Goal: Find specific page/section: Find specific page/section

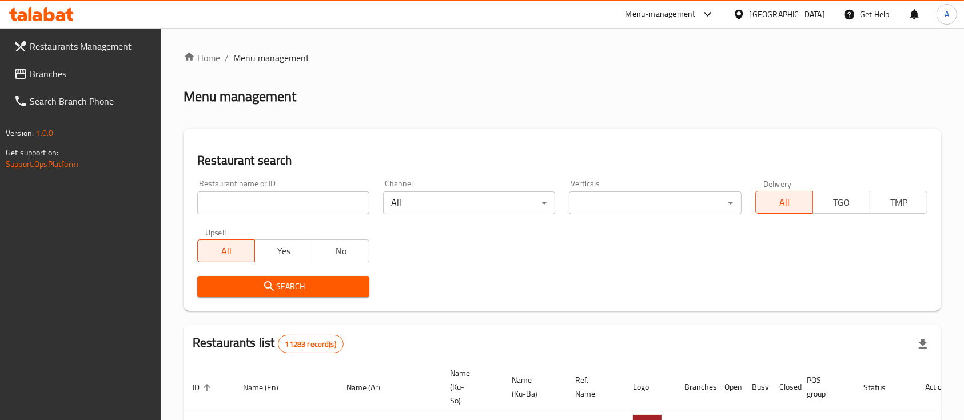
click at [282, 213] on input "search" at bounding box center [283, 203] width 172 height 23
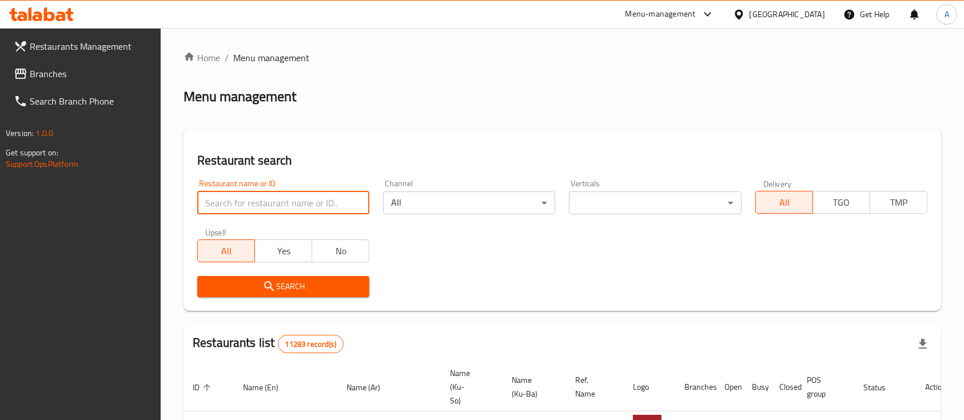
click at [815, 9] on div "[GEOGRAPHIC_DATA]" at bounding box center [787, 14] width 75 height 13
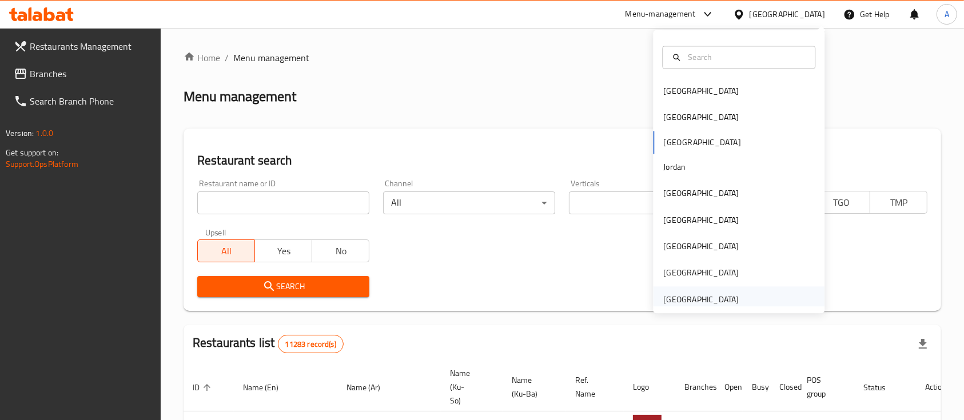
click at [716, 302] on div "[GEOGRAPHIC_DATA]" at bounding box center [700, 299] width 75 height 13
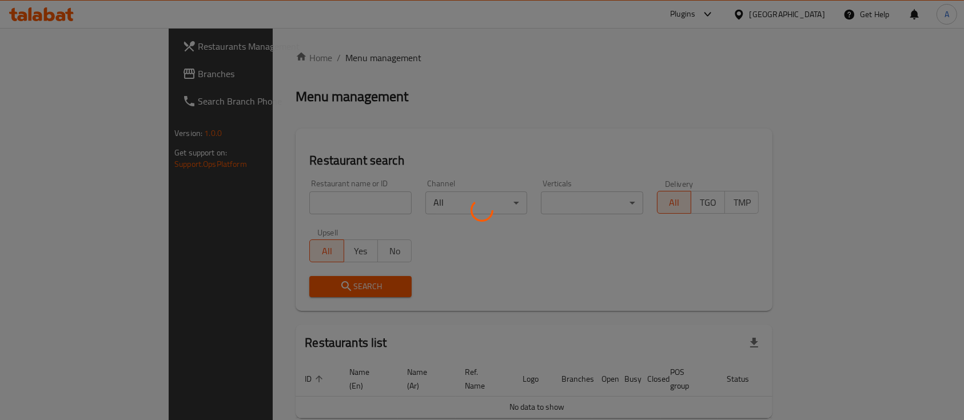
click at [530, 117] on div at bounding box center [482, 210] width 964 height 420
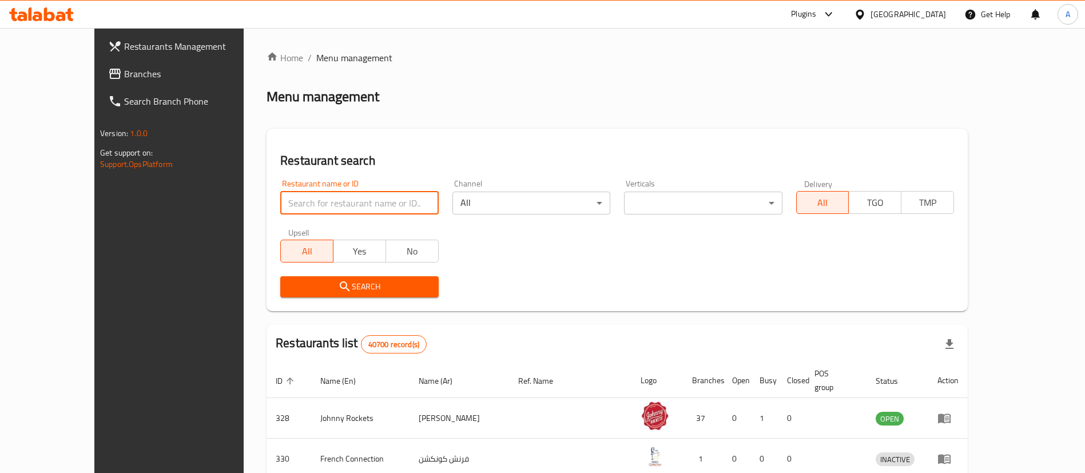
click at [397, 196] on input "search" at bounding box center [359, 203] width 158 height 23
paste input "breakfast to breakfast"
type input "breakfast to breakfast"
click button "Search" at bounding box center [359, 286] width 158 height 21
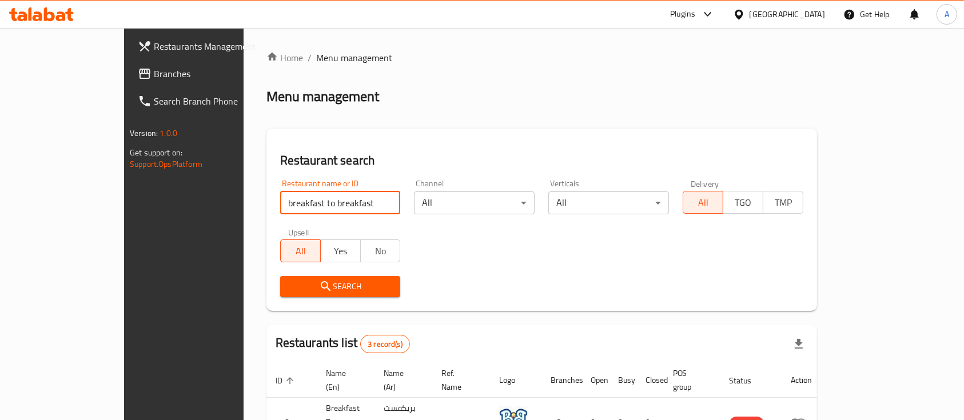
click at [154, 78] on span "Branches" at bounding box center [215, 74] width 122 height 14
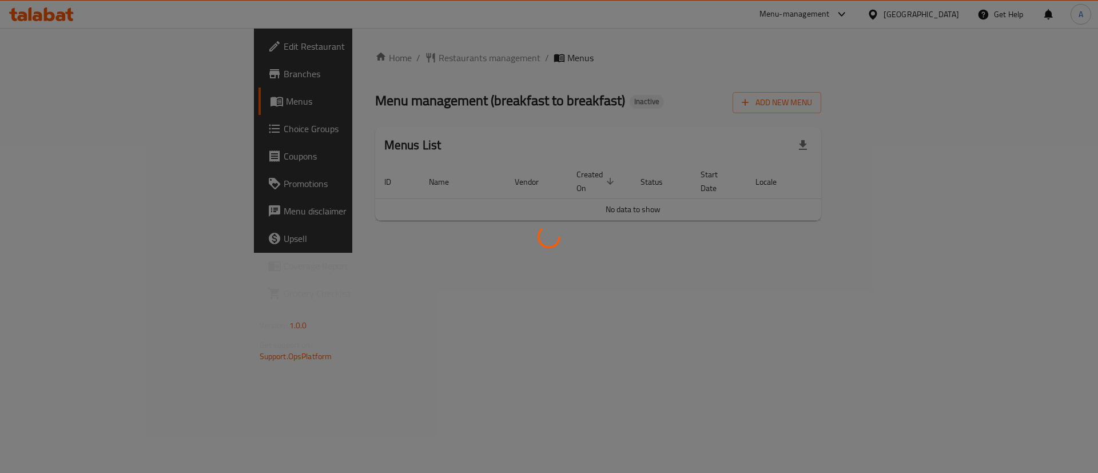
click at [612, 101] on div at bounding box center [549, 236] width 1098 height 473
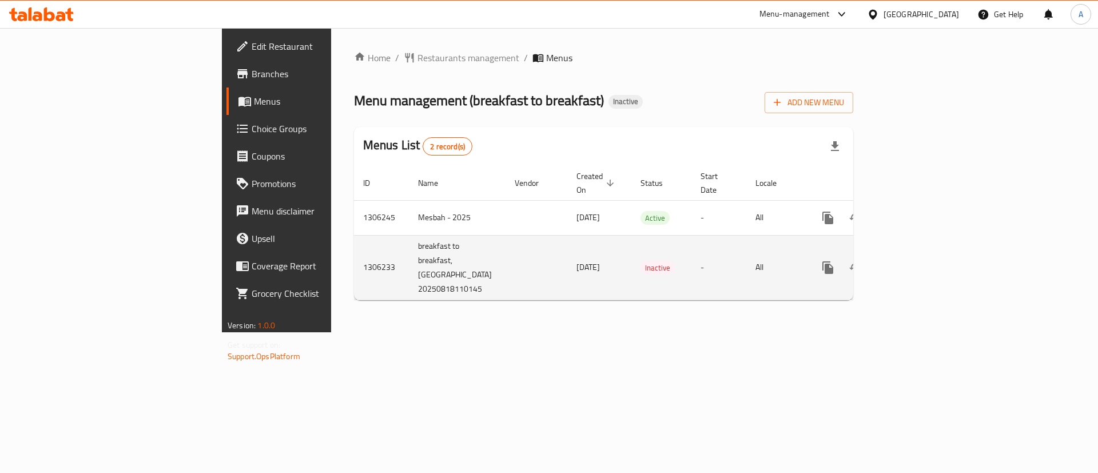
click at [354, 251] on td "1306233" at bounding box center [381, 267] width 55 height 65
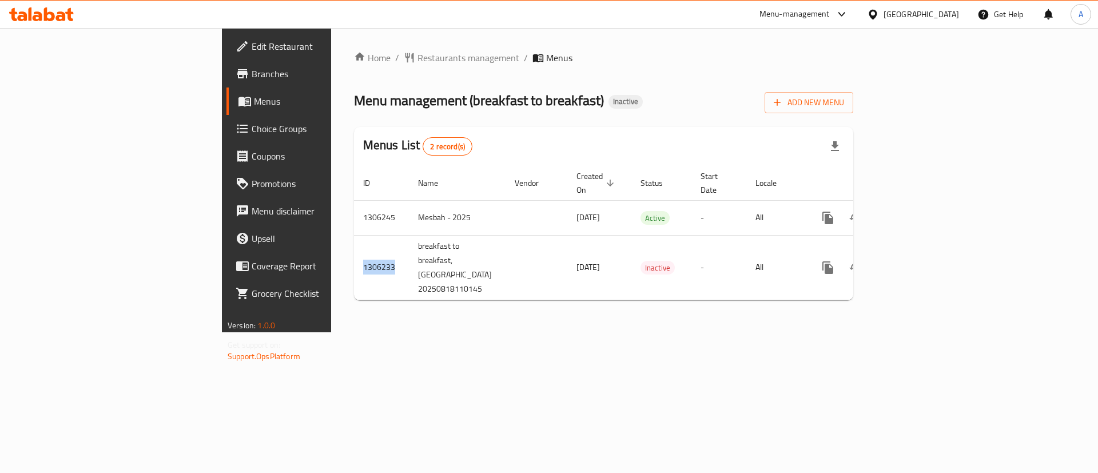
copy td "1306233"
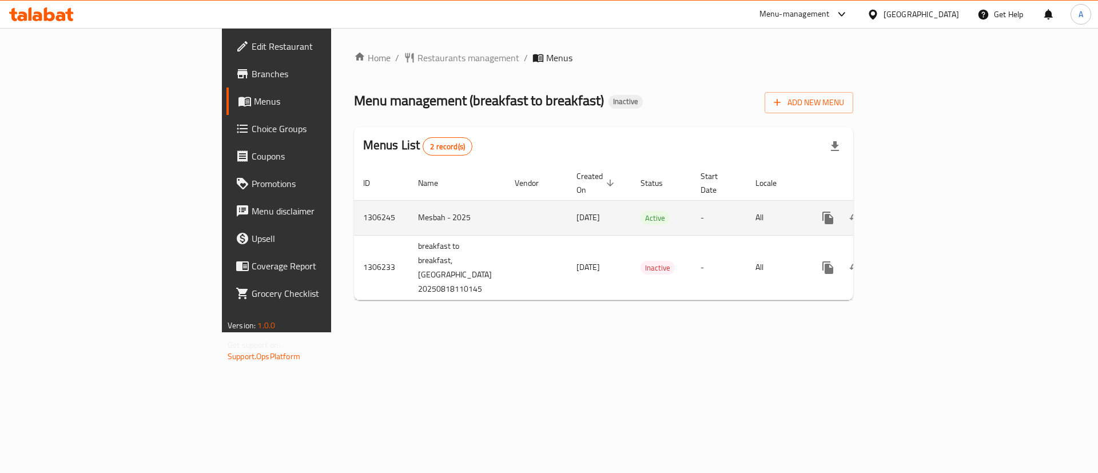
click at [354, 209] on td "1306245" at bounding box center [381, 217] width 55 height 35
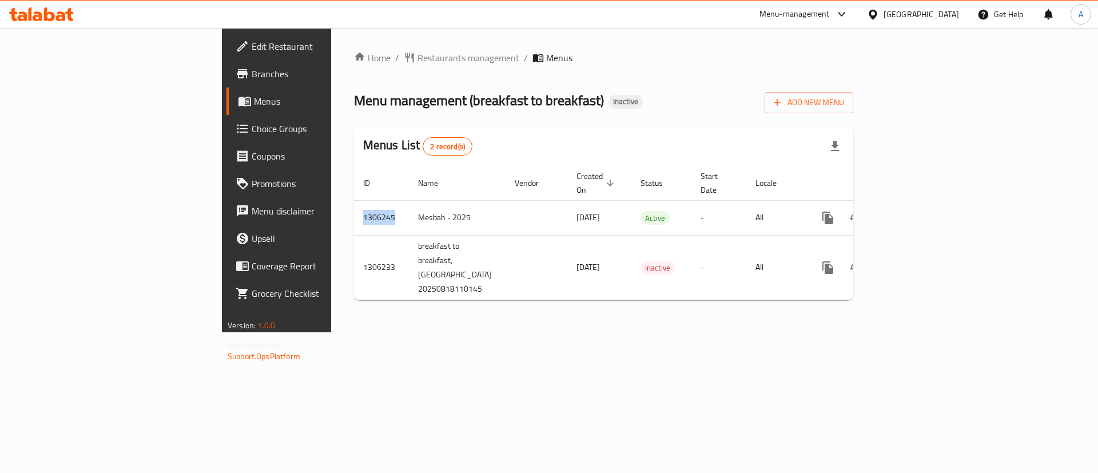
copy td "1306245"
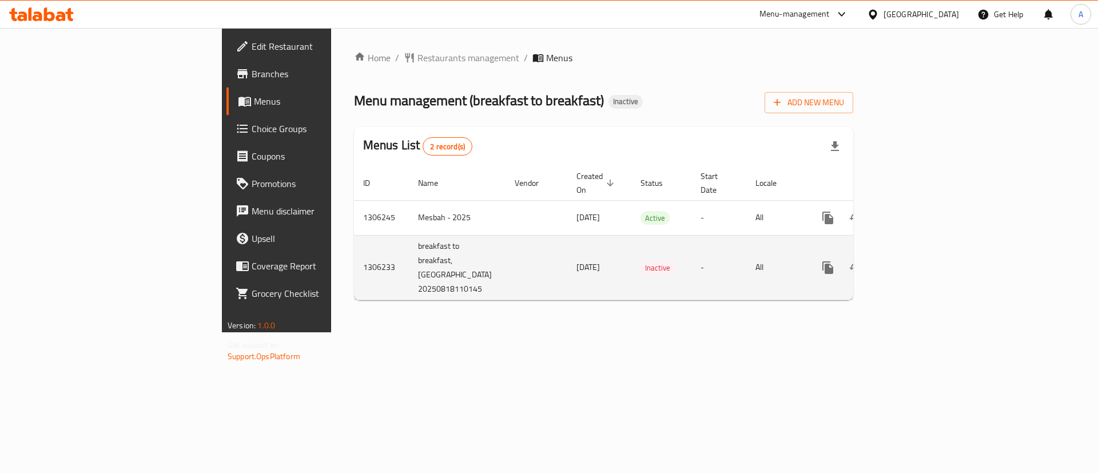
click at [354, 259] on td "1306233" at bounding box center [381, 267] width 55 height 65
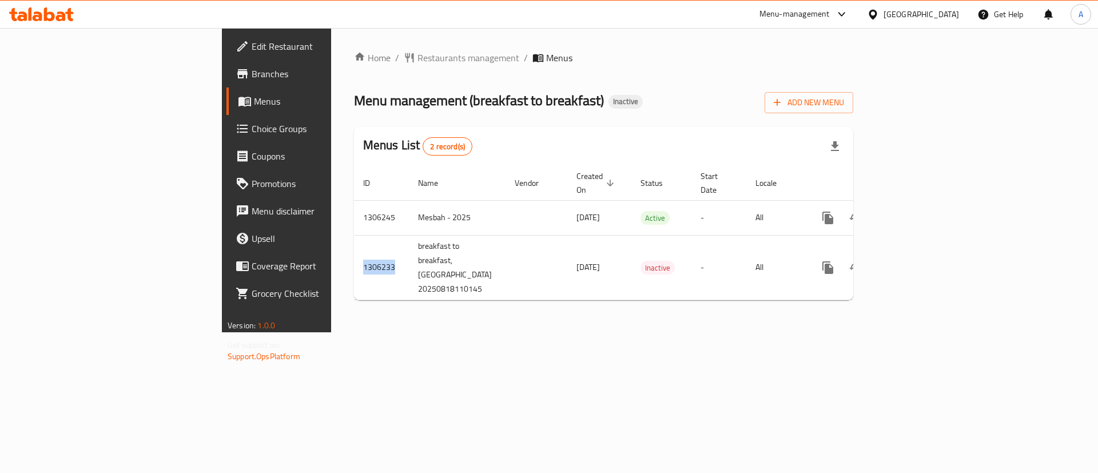
copy td "1306233"
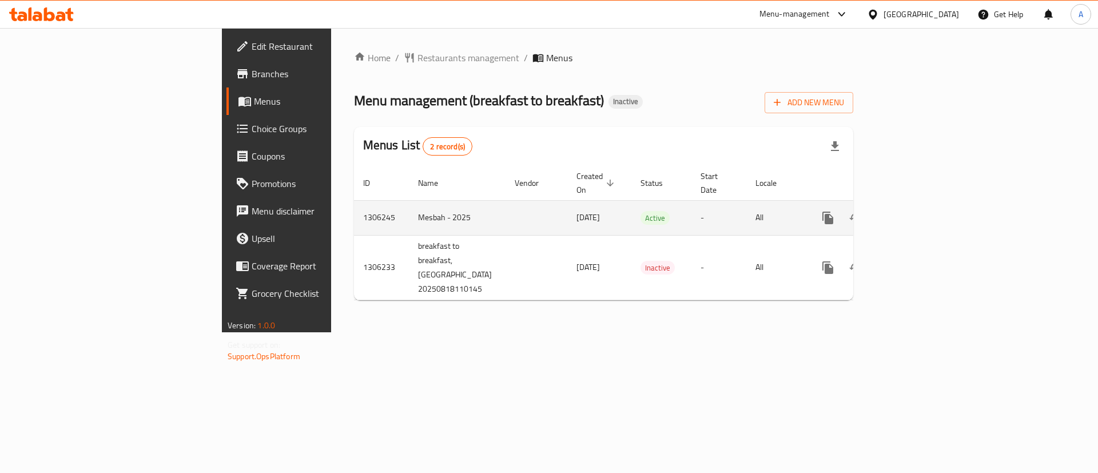
click at [354, 200] on td "1306245" at bounding box center [381, 217] width 55 height 35
click at [354, 203] on td "1306245" at bounding box center [381, 217] width 55 height 35
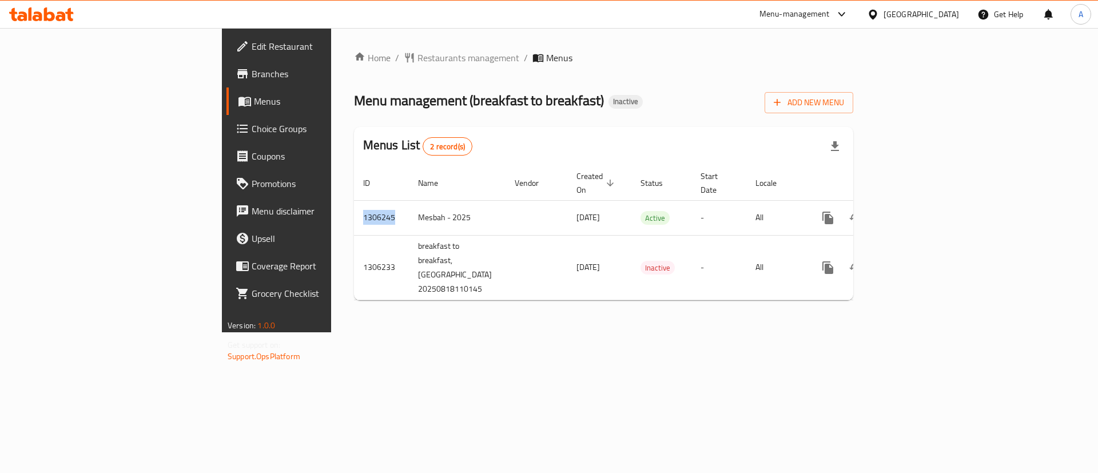
copy td "1306245"
click at [522, 324] on div "Home / Restaurants management / Menus Menu management ( breakfast to breakfast …" at bounding box center [603, 180] width 545 height 304
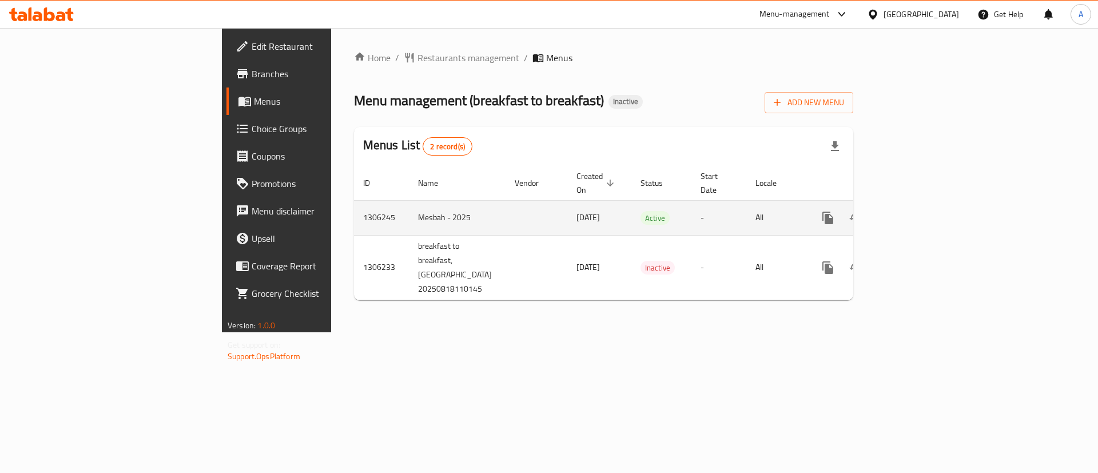
click at [409, 210] on td "Mesbah - 2025" at bounding box center [457, 217] width 97 height 35
copy td "Mesbah - 2025"
click at [506, 203] on td "enhanced table" at bounding box center [537, 217] width 62 height 35
